Goal: Task Accomplishment & Management: Use online tool/utility

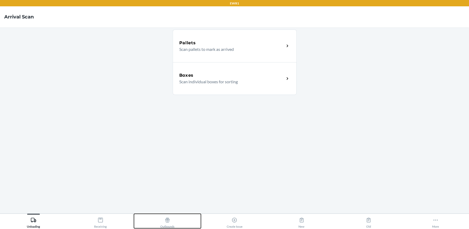
click at [172, 221] on div "Outbounds" at bounding box center [167, 221] width 14 height 13
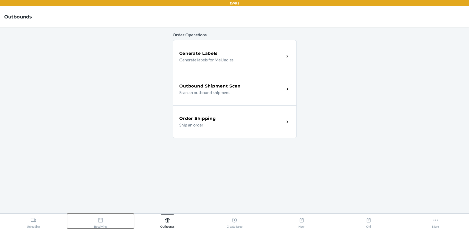
click at [107, 220] on button "Receiving" at bounding box center [100, 221] width 67 height 15
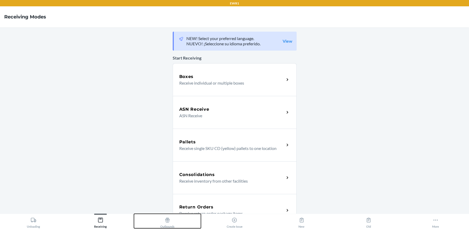
click at [173, 220] on div "Outbounds" at bounding box center [167, 221] width 14 height 13
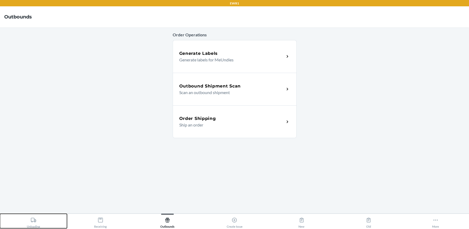
click at [32, 223] on icon at bounding box center [34, 220] width 6 height 6
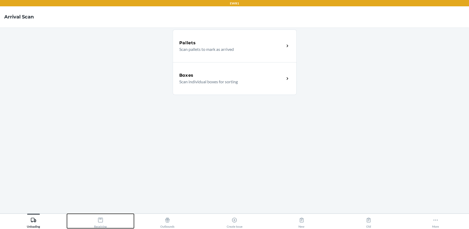
click at [104, 223] on div "Receiving" at bounding box center [100, 221] width 13 height 13
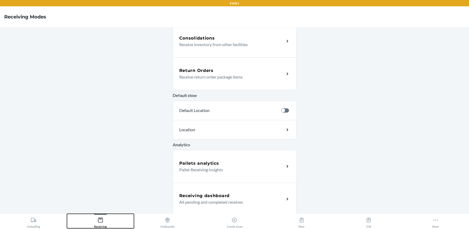
scroll to position [138, 0]
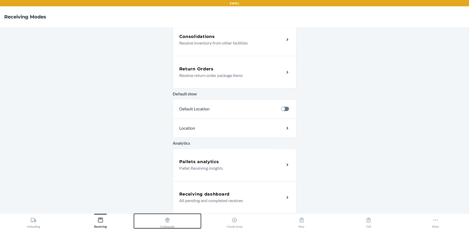
click at [166, 223] on icon at bounding box center [167, 220] width 4 height 5
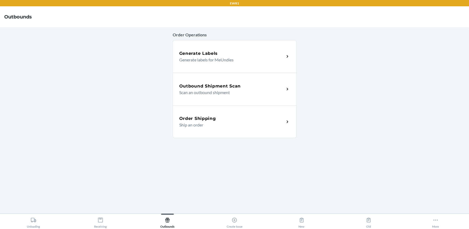
click at [226, 91] on p "Scan an outbound shipment" at bounding box center [229, 92] width 101 height 6
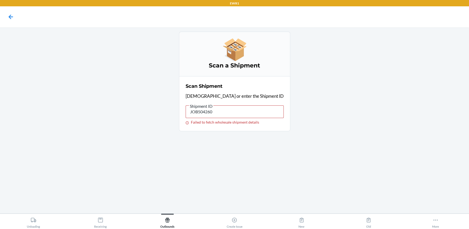
drag, startPoint x: 234, startPoint y: 96, endPoint x: 229, endPoint y: 103, distance: 8.8
click at [232, 99] on p "[DEMOGRAPHIC_DATA] or enter the Shipment ID" at bounding box center [235, 96] width 98 height 7
drag, startPoint x: 232, startPoint y: 112, endPoint x: 169, endPoint y: 110, distance: 63.1
click at [169, 110] on main "Scan a Shipment Scan Shipment Scan or enter the Shipment ID Shipment ID JOB5042…" at bounding box center [234, 120] width 469 height 186
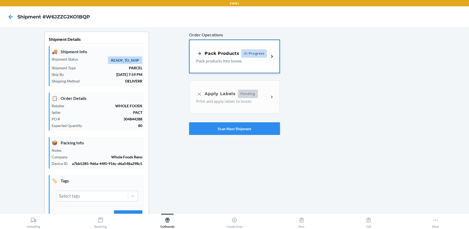
click at [245, 59] on p "Pack products into boxes" at bounding box center [230, 61] width 69 height 6
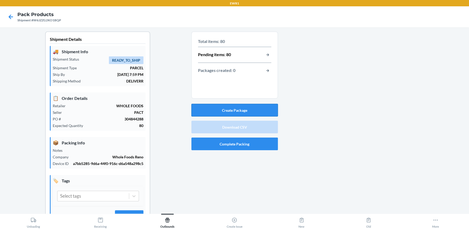
click at [237, 107] on button "Create Package" at bounding box center [235, 110] width 87 height 13
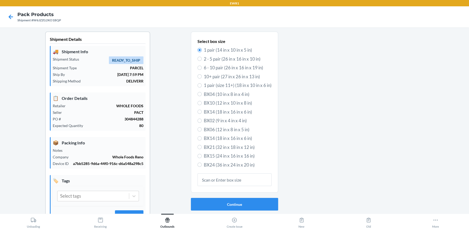
click at [215, 158] on span "BX15 (24 in x 16 in x 16 in)" at bounding box center [238, 156] width 68 height 7
click at [202, 158] on input "BX15 (24 in x 16 in x 16 in)" at bounding box center [200, 156] width 4 height 4
radio input "true"
radio input "false"
click at [228, 206] on button "Continue" at bounding box center [234, 204] width 87 height 13
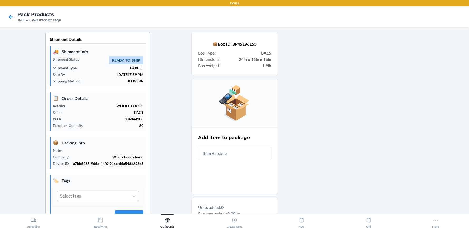
type input "1"
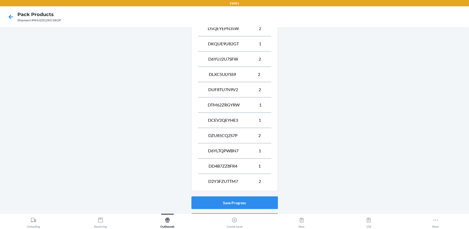
scroll to position [422, 0]
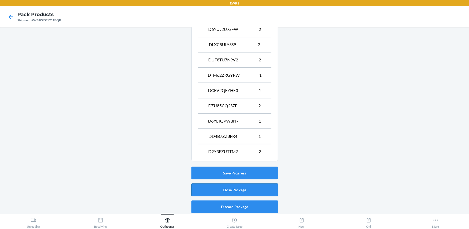
click at [227, 190] on button "Close Package" at bounding box center [235, 190] width 87 height 13
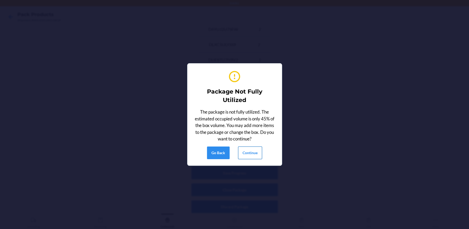
click at [257, 154] on button "Continue" at bounding box center [250, 153] width 24 height 13
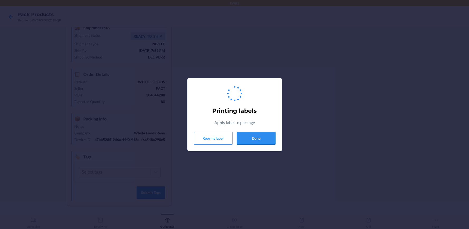
click at [264, 138] on button "Done" at bounding box center [256, 138] width 39 height 13
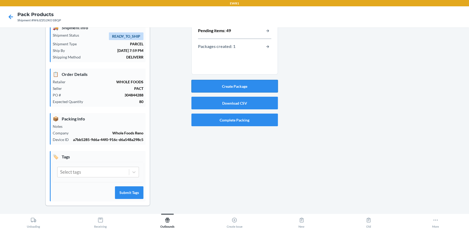
click at [244, 86] on button "Create Package" at bounding box center [235, 86] width 87 height 13
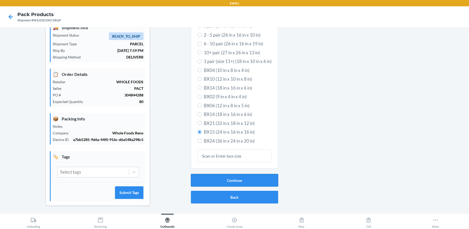
click at [238, 184] on button "Continue" at bounding box center [234, 180] width 87 height 13
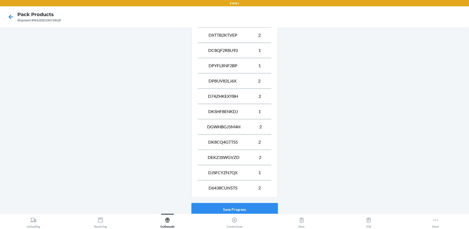
scroll to position [315, 0]
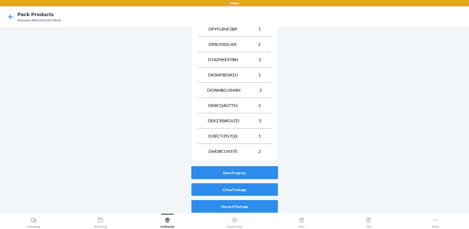
click at [260, 175] on button "Save Progress" at bounding box center [235, 172] width 87 height 13
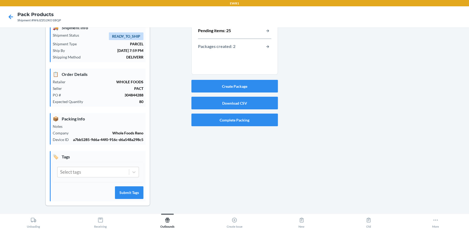
scroll to position [0, 0]
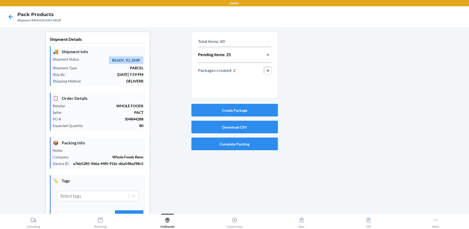
click at [266, 70] on button "button-view-packages-created" at bounding box center [268, 70] width 7 height 7
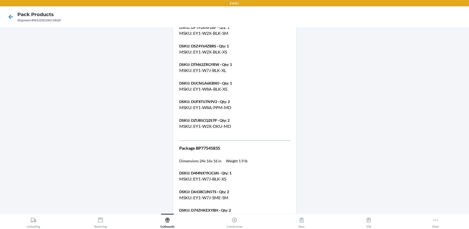
scroll to position [501, 0]
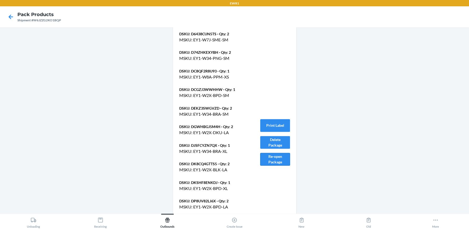
click at [279, 160] on button "Re-open Package" at bounding box center [275, 159] width 30 height 13
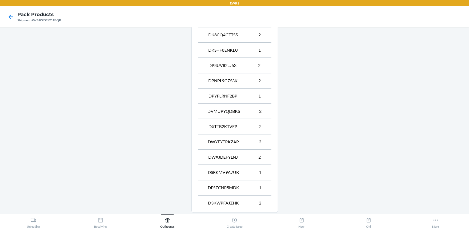
scroll to position [391, 0]
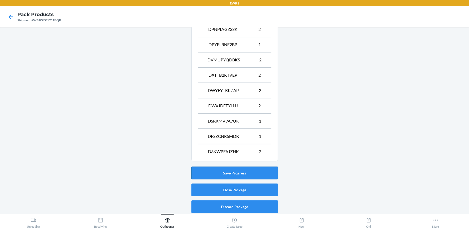
click at [259, 171] on button "Save Progress" at bounding box center [235, 173] width 87 height 13
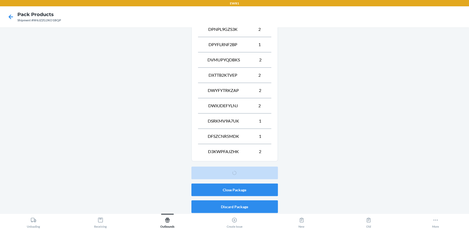
scroll to position [24, 0]
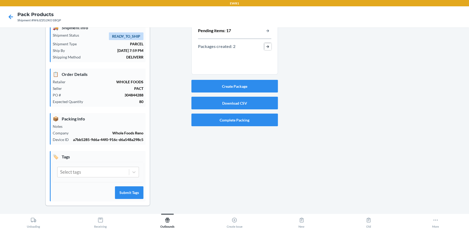
click at [268, 46] on button "button-view-packages-created" at bounding box center [268, 46] width 7 height 7
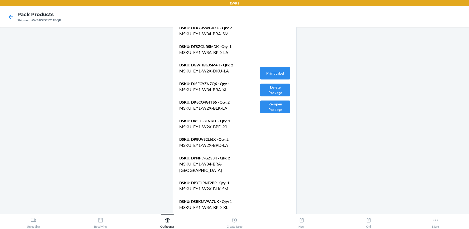
scroll to position [597, 0]
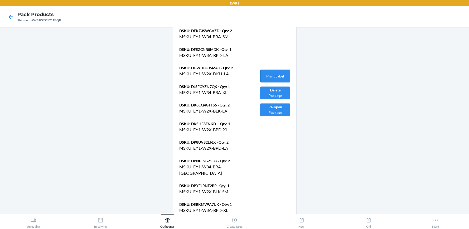
click at [279, 76] on button "Print Label" at bounding box center [275, 76] width 30 height 13
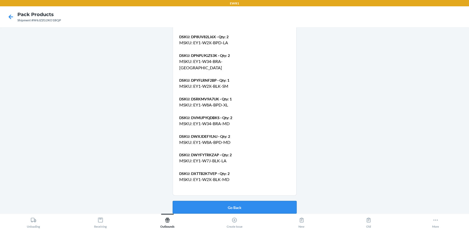
click at [260, 201] on button "Go Back" at bounding box center [235, 207] width 124 height 13
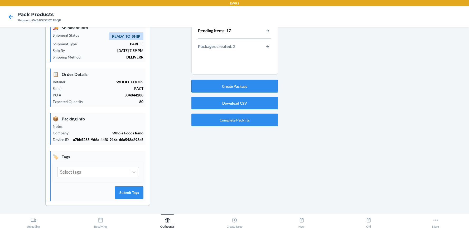
click at [243, 82] on button "Create Package" at bounding box center [235, 86] width 87 height 13
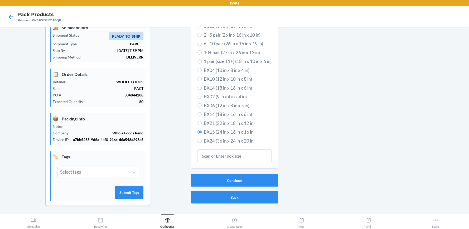
click at [207, 113] on span "BX14 (18 in x 16 in x 6 in)" at bounding box center [238, 114] width 68 height 7
click at [202, 113] on input "BX14 (18 in x 16 in x 6 in)" at bounding box center [200, 114] width 4 height 4
radio input "true"
radio input "false"
click at [216, 179] on button "Continue" at bounding box center [234, 180] width 87 height 13
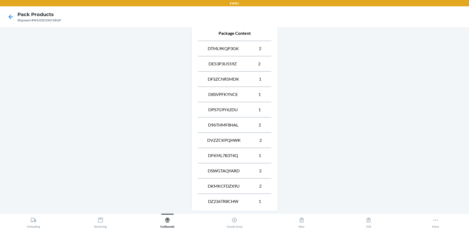
scroll to position [254, 0]
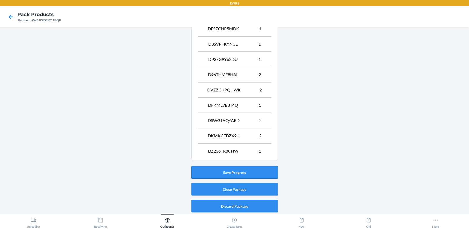
click at [252, 171] on button "Save Progress" at bounding box center [235, 172] width 87 height 13
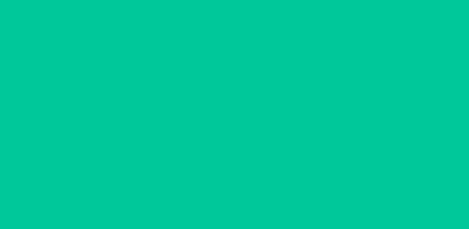
scroll to position [24, 0]
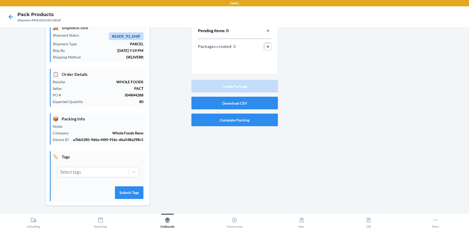
click at [266, 44] on button "button-view-packages-created" at bounding box center [268, 46] width 7 height 7
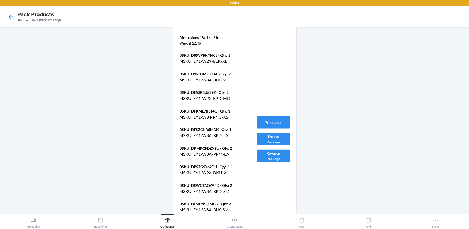
scroll to position [868, 0]
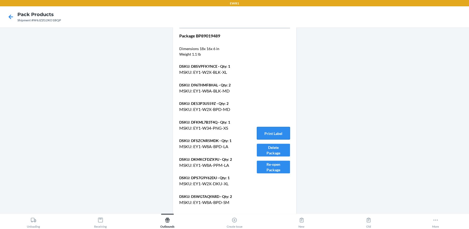
click at [259, 131] on button "Print Label" at bounding box center [273, 133] width 33 height 13
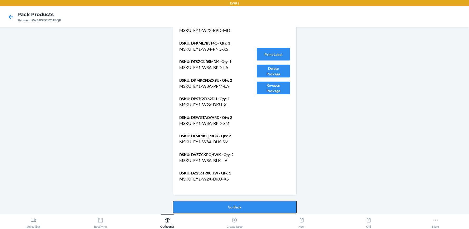
click at [242, 202] on button "Go Back" at bounding box center [235, 207] width 124 height 13
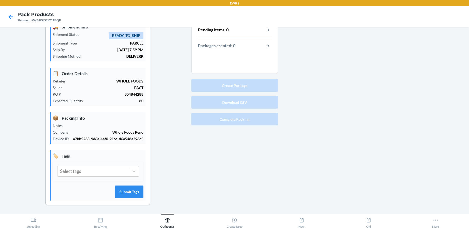
scroll to position [24, 0]
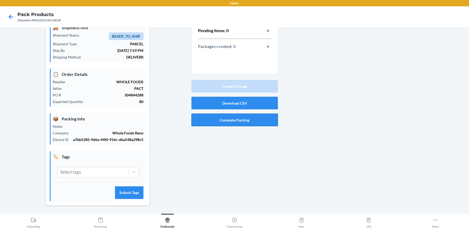
click at [252, 121] on button "Complete Packing" at bounding box center [235, 120] width 87 height 13
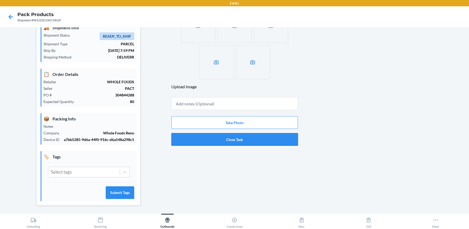
click at [250, 138] on button "Close Task" at bounding box center [234, 139] width 127 height 13
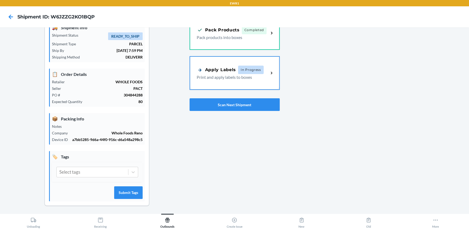
click at [245, 85] on div "Apply Labels In Progress Print and apply labels to boxes" at bounding box center [234, 73] width 89 height 33
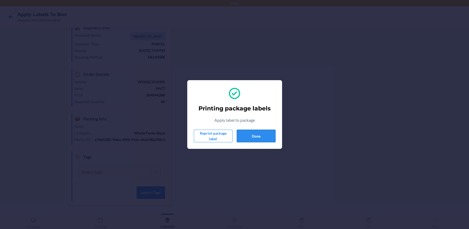
click at [252, 132] on button "Done" at bounding box center [256, 136] width 39 height 13
click at [265, 135] on button "Done" at bounding box center [256, 136] width 39 height 13
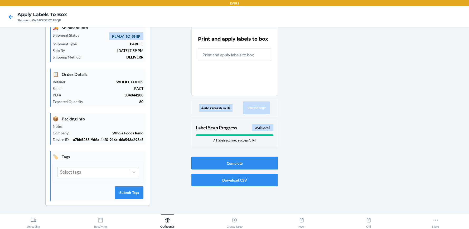
click at [255, 160] on button "Complete" at bounding box center [235, 163] width 87 height 13
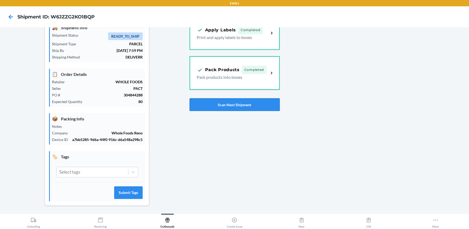
click at [231, 106] on button "Scan Next Shipment" at bounding box center [235, 104] width 90 height 13
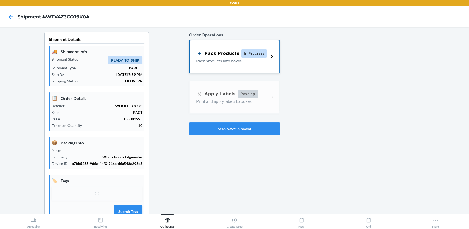
click at [233, 62] on p "Pack products into boxes" at bounding box center [230, 61] width 69 height 6
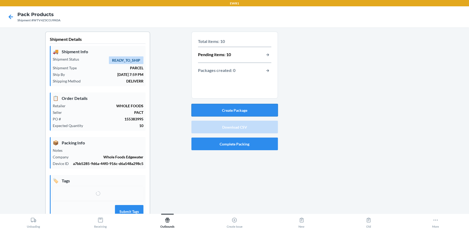
click at [238, 108] on button "Create Package" at bounding box center [235, 110] width 87 height 13
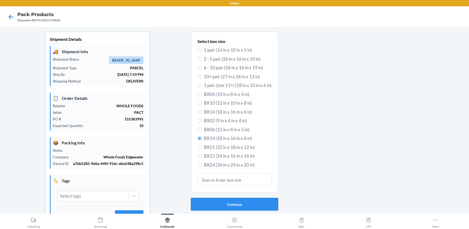
click at [242, 203] on button "Continue" at bounding box center [234, 204] width 87 height 13
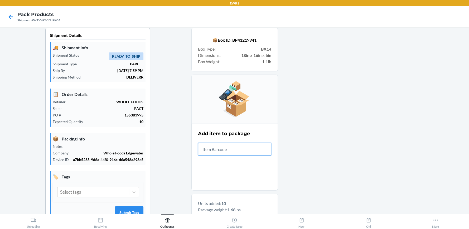
scroll to position [162, 0]
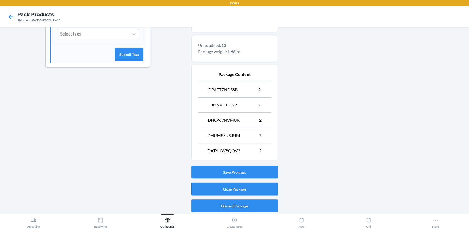
click at [245, 187] on button "Close Package" at bounding box center [235, 189] width 87 height 13
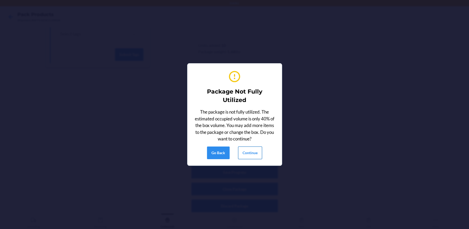
click at [247, 155] on button "Continue" at bounding box center [250, 153] width 24 height 13
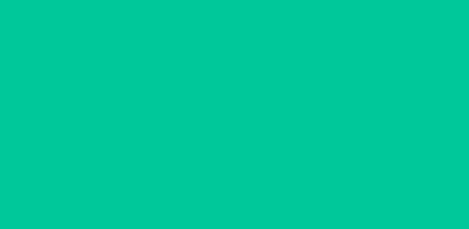
scroll to position [24, 0]
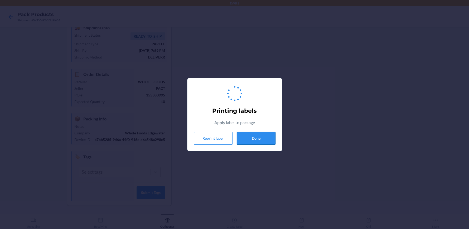
click at [249, 138] on button "Done" at bounding box center [256, 138] width 39 height 13
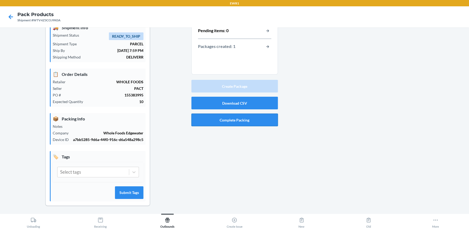
click at [253, 121] on button "Complete Packing" at bounding box center [235, 120] width 87 height 13
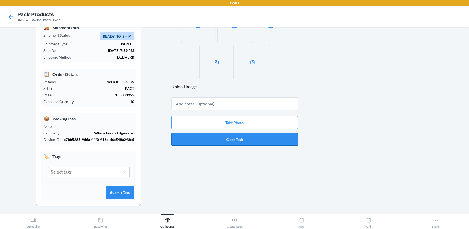
click at [256, 138] on button "Close Task" at bounding box center [234, 139] width 127 height 13
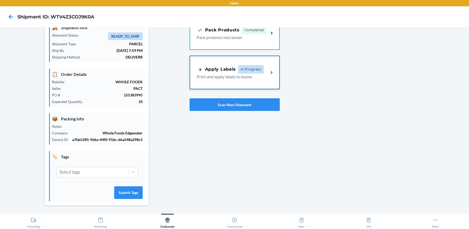
click at [243, 76] on p "Print and apply labels to boxes" at bounding box center [231, 77] width 68 height 6
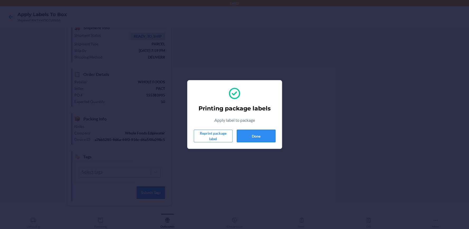
click at [252, 141] on button "Done" at bounding box center [256, 136] width 39 height 13
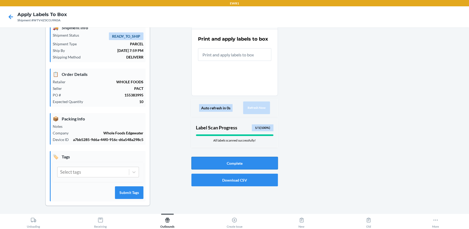
click at [242, 162] on button "Complete" at bounding box center [235, 163] width 87 height 13
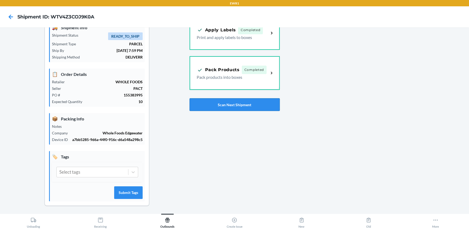
click at [230, 103] on button "Scan Next Shipment" at bounding box center [235, 104] width 90 height 13
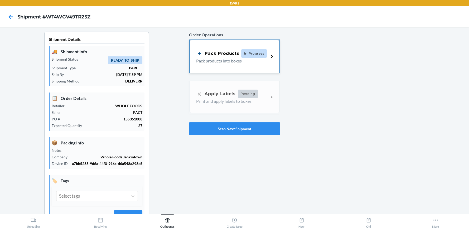
click at [233, 60] on p "Pack products into boxes" at bounding box center [230, 61] width 69 height 6
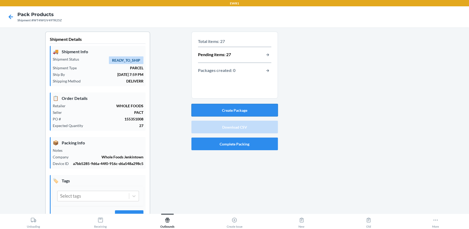
click at [240, 106] on button "Create Package" at bounding box center [235, 110] width 87 height 13
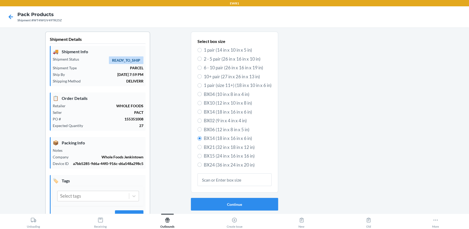
click at [225, 155] on span "BX15 (24 in x 16 in x 16 in)" at bounding box center [238, 156] width 68 height 7
click at [202, 155] on input "BX15 (24 in x 16 in x 16 in)" at bounding box center [200, 156] width 4 height 4
radio input "true"
radio input "false"
click at [236, 202] on button "Continue" at bounding box center [234, 204] width 87 height 13
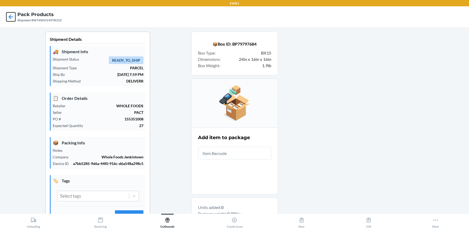
click at [10, 15] on icon at bounding box center [11, 17] width 4 height 4
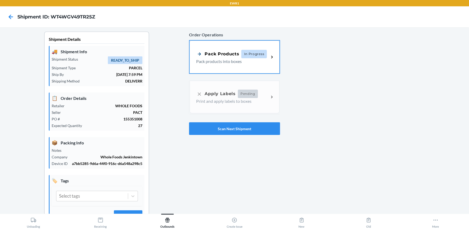
click at [223, 63] on p "Pack products into boxes" at bounding box center [230, 61] width 69 height 6
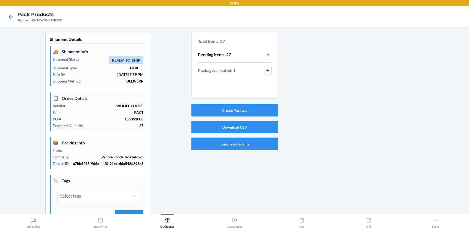
click at [265, 69] on button "button-view-packages-created" at bounding box center [268, 70] width 7 height 7
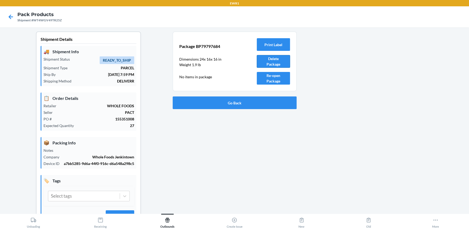
click at [273, 63] on button "Delete Package" at bounding box center [273, 61] width 33 height 13
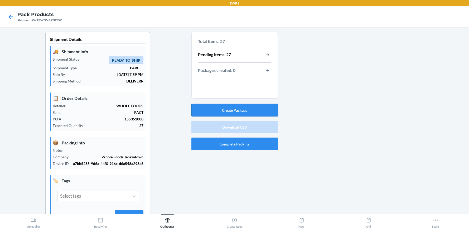
click at [252, 113] on button "Create Package" at bounding box center [235, 110] width 87 height 13
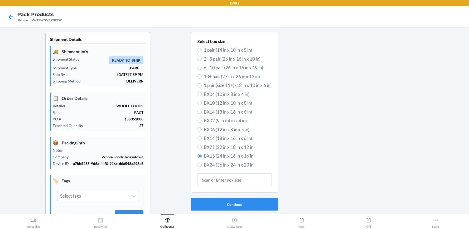
click at [230, 111] on span "BX14 (18 in x 16 in x 6 in)" at bounding box center [238, 112] width 68 height 7
click at [202, 111] on input "BX14 (18 in x 16 in x 6 in)" at bounding box center [200, 112] width 4 height 4
radio input "true"
radio input "false"
click at [236, 201] on button "Continue" at bounding box center [234, 204] width 87 height 13
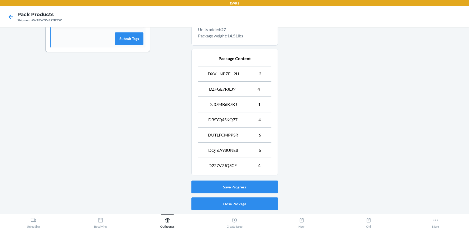
scroll to position [193, 0]
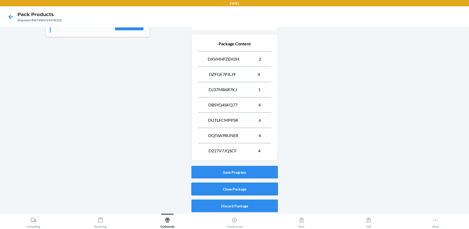
click at [248, 190] on button "Close Package" at bounding box center [235, 189] width 87 height 13
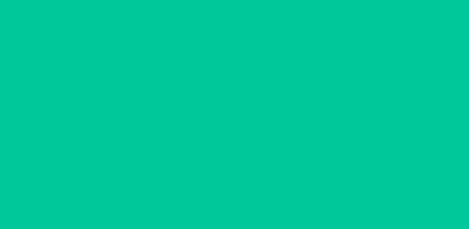
scroll to position [24, 0]
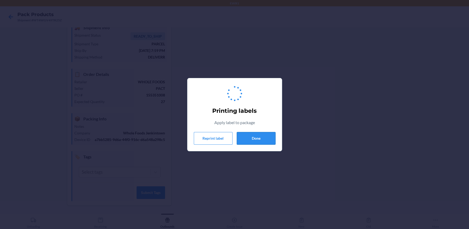
click at [251, 145] on div "Printing labels Apply label to package Reprint label Done" at bounding box center [235, 115] width 82 height 64
click at [257, 135] on button "Done" at bounding box center [256, 138] width 39 height 13
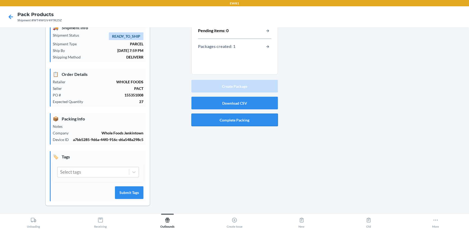
click at [245, 123] on button "Complete Packing" at bounding box center [235, 120] width 87 height 13
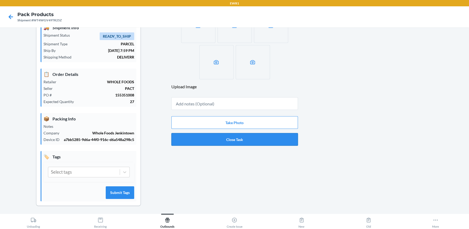
click at [249, 135] on button "Close Task" at bounding box center [234, 139] width 127 height 13
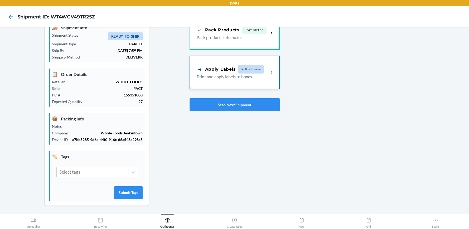
click at [246, 71] on span "In Progress" at bounding box center [251, 69] width 26 height 8
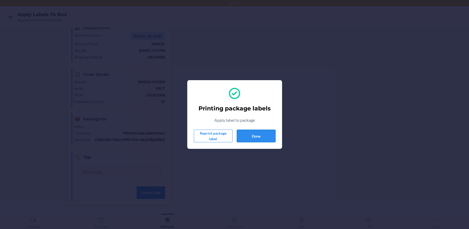
click at [265, 137] on button "Done" at bounding box center [256, 136] width 39 height 13
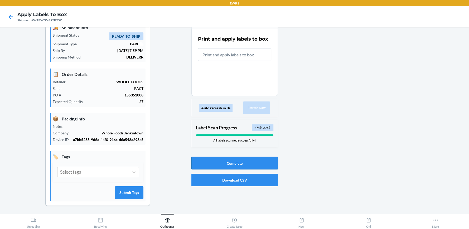
click at [223, 162] on button "Complete" at bounding box center [235, 163] width 87 height 13
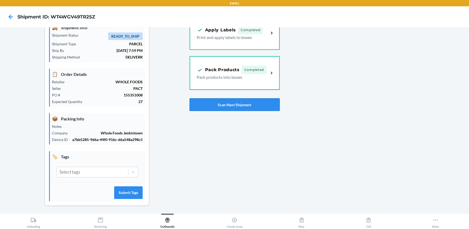
click at [245, 107] on button "Scan Next Shipment" at bounding box center [235, 104] width 90 height 13
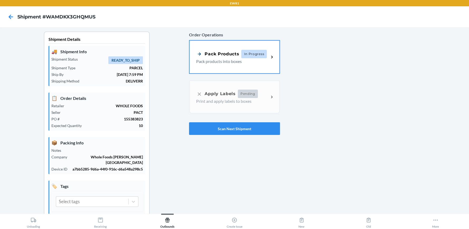
click at [208, 53] on div "Pack Products" at bounding box center [217, 54] width 43 height 7
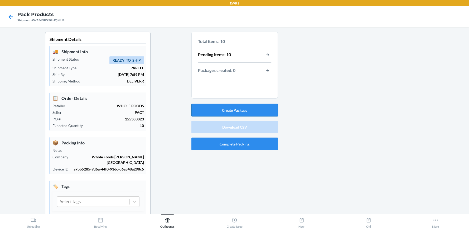
drag, startPoint x: 245, startPoint y: 100, endPoint x: 244, endPoint y: 106, distance: 5.9
click at [245, 101] on div "Total items: 10 Pending items: 10 Packages created: 0" at bounding box center [235, 67] width 87 height 70
click at [244, 106] on button "Create Package" at bounding box center [235, 110] width 87 height 13
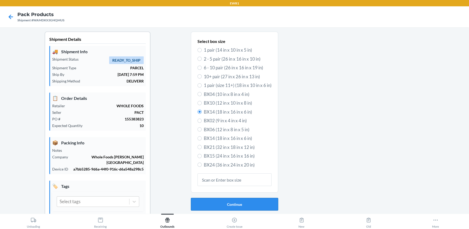
click at [233, 200] on button "Continue" at bounding box center [234, 204] width 87 height 13
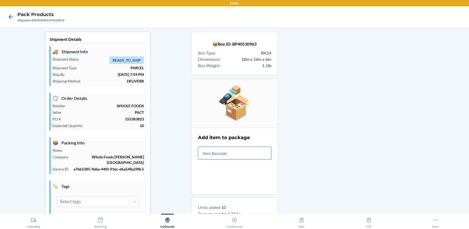
scroll to position [162, 0]
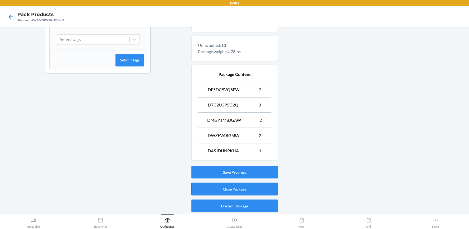
click at [256, 186] on button "Close Package" at bounding box center [235, 189] width 87 height 13
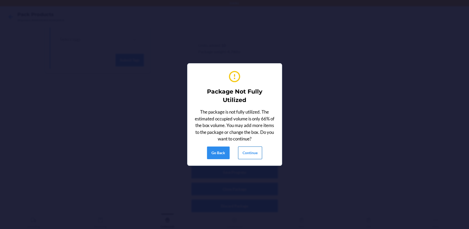
click at [255, 154] on button "Continue" at bounding box center [250, 153] width 24 height 13
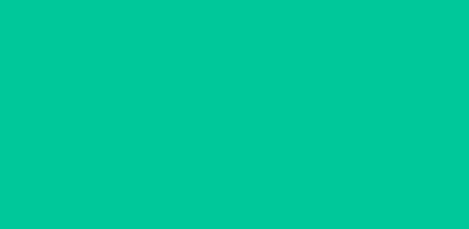
scroll to position [24, 0]
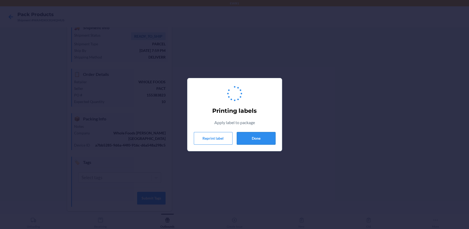
click at [258, 142] on button "Done" at bounding box center [256, 138] width 39 height 13
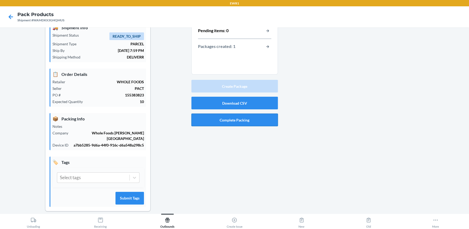
click at [249, 122] on button "Complete Packing" at bounding box center [235, 120] width 87 height 13
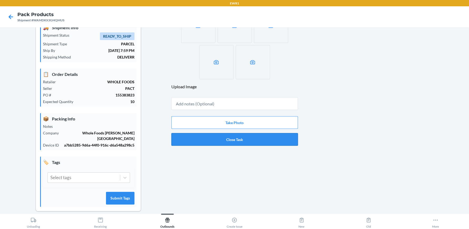
click at [249, 137] on button "Close Task" at bounding box center [234, 139] width 127 height 13
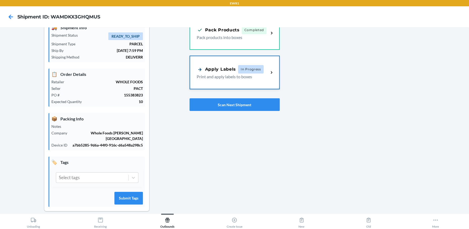
click at [247, 76] on p "Print and apply labels to boxes" at bounding box center [231, 77] width 68 height 6
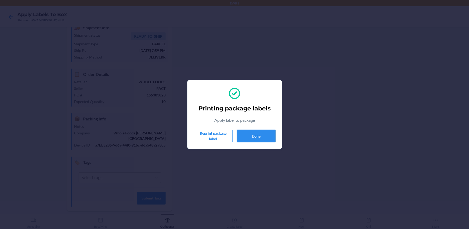
drag, startPoint x: 276, startPoint y: 135, endPoint x: 265, endPoint y: 139, distance: 12.4
click at [275, 135] on section "Printing package labels Apply label to package Reprint package label Done" at bounding box center [234, 114] width 95 height 69
click at [262, 135] on button "Done" at bounding box center [256, 136] width 39 height 13
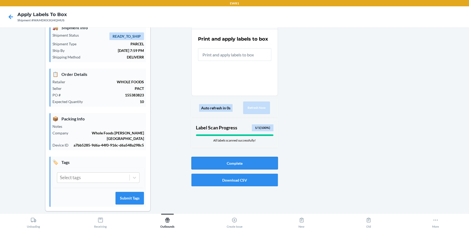
click at [245, 159] on button "Complete" at bounding box center [235, 163] width 87 height 13
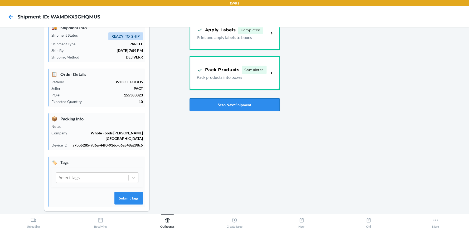
click at [229, 105] on button "Scan Next Shipment" at bounding box center [235, 104] width 90 height 13
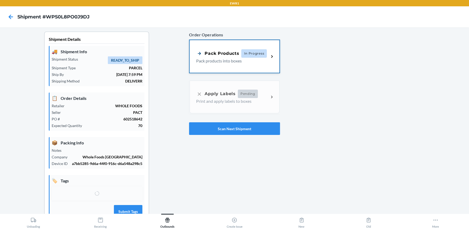
click at [220, 49] on div "Pack Products In Progress Pack products into boxes" at bounding box center [235, 56] width 90 height 33
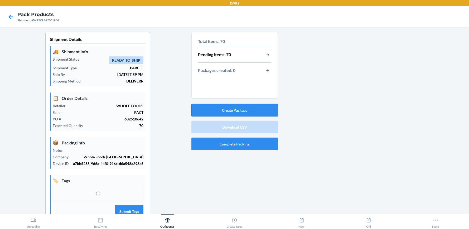
click at [226, 107] on button "Create Package" at bounding box center [235, 110] width 87 height 13
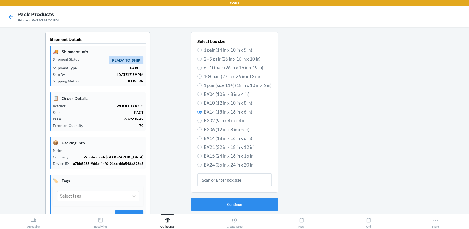
click at [215, 154] on span "BX15 (24 in x 16 in x 16 in)" at bounding box center [238, 156] width 68 height 7
click at [202, 154] on input "BX15 (24 in x 16 in x 16 in)" at bounding box center [200, 156] width 4 height 4
radio input "true"
radio input "false"
click at [233, 203] on button "Continue" at bounding box center [234, 204] width 87 height 13
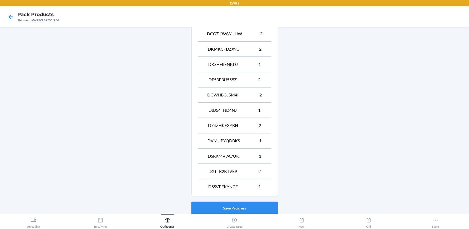
scroll to position [343, 0]
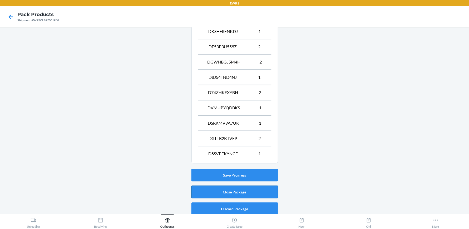
click at [254, 188] on button "Close Package" at bounding box center [235, 192] width 87 height 13
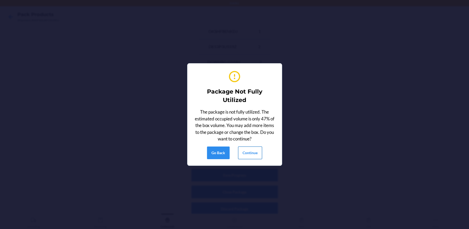
click at [252, 153] on button "Continue" at bounding box center [250, 153] width 24 height 13
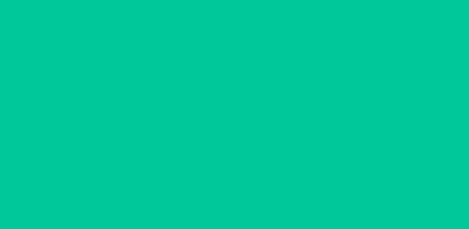
scroll to position [24, 0]
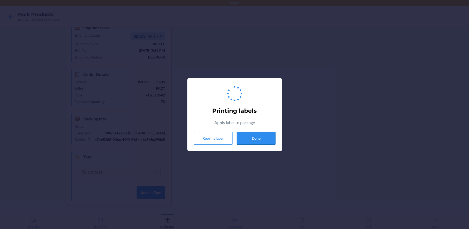
click at [257, 136] on button "Done" at bounding box center [256, 138] width 39 height 13
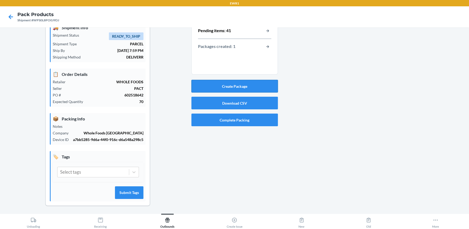
click at [263, 85] on button "Create Package" at bounding box center [235, 86] width 87 height 13
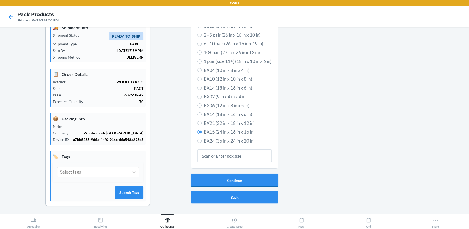
click at [254, 182] on button "Continue" at bounding box center [234, 180] width 87 height 13
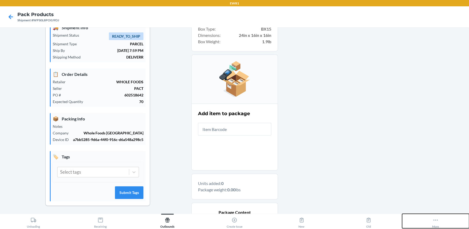
click at [433, 220] on icon at bounding box center [436, 220] width 6 height 6
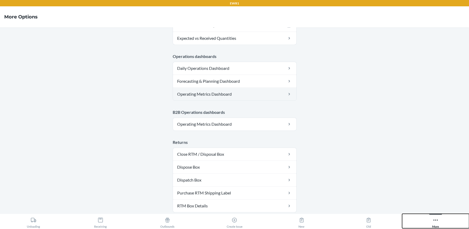
scroll to position [290, 0]
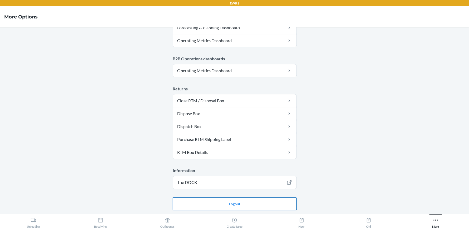
click at [247, 200] on button "Logout" at bounding box center [235, 204] width 124 height 13
